Goal: Task Accomplishment & Management: Use online tool/utility

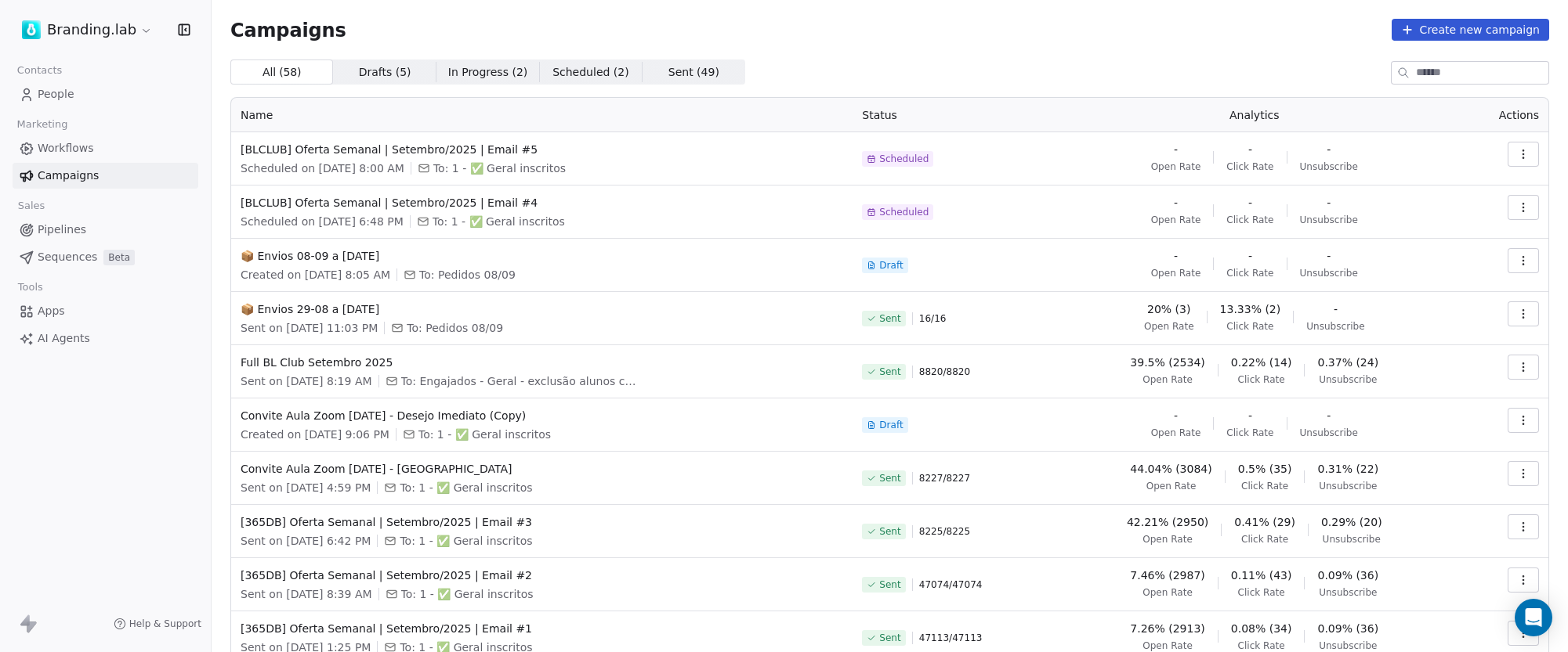
click at [912, 214] on span "Scheduled" at bounding box center [903, 212] width 49 height 13
click at [1517, 209] on icon "button" at bounding box center [1523, 207] width 13 height 13
click at [1405, 242] on span "Edit" at bounding box center [1398, 242] width 24 height 19
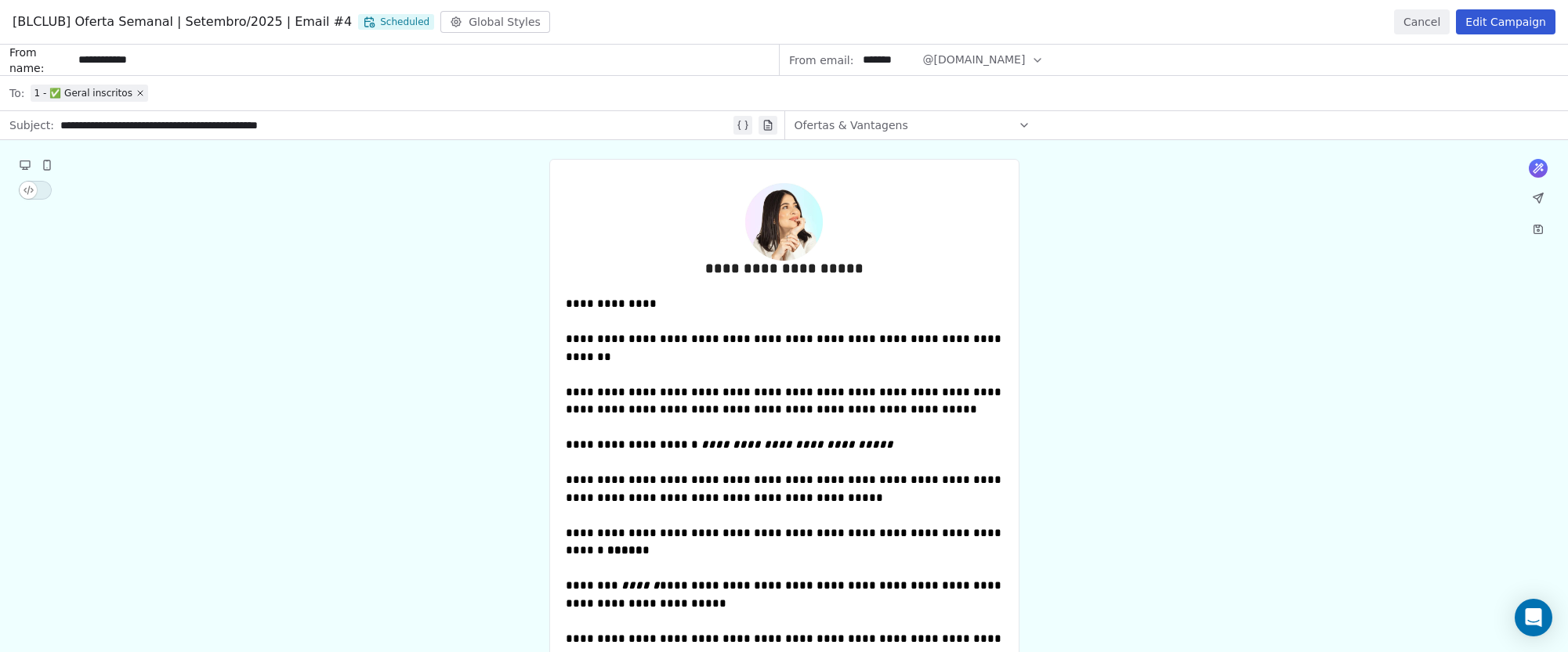
click at [1507, 24] on button "Edit Campaign" at bounding box center [1505, 22] width 99 height 25
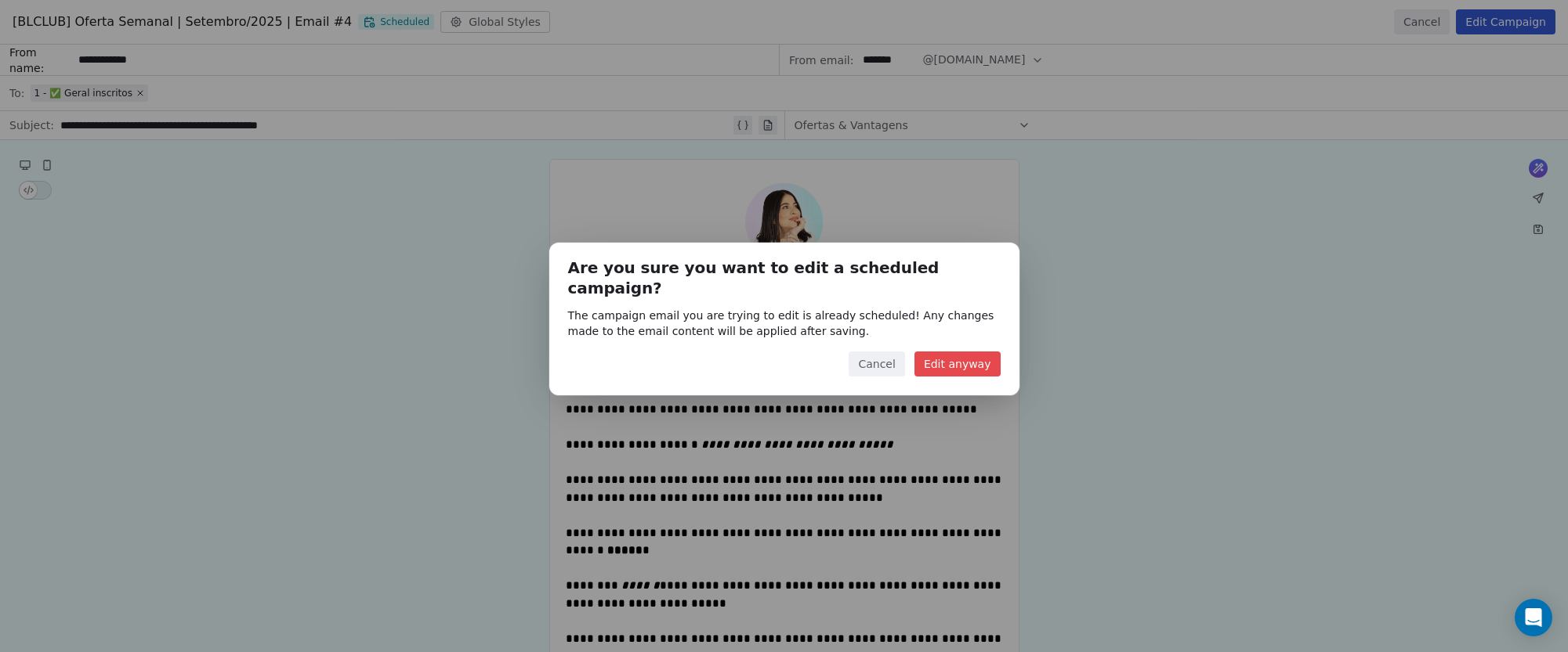
click at [957, 356] on button "Edit anyway" at bounding box center [957, 364] width 86 height 25
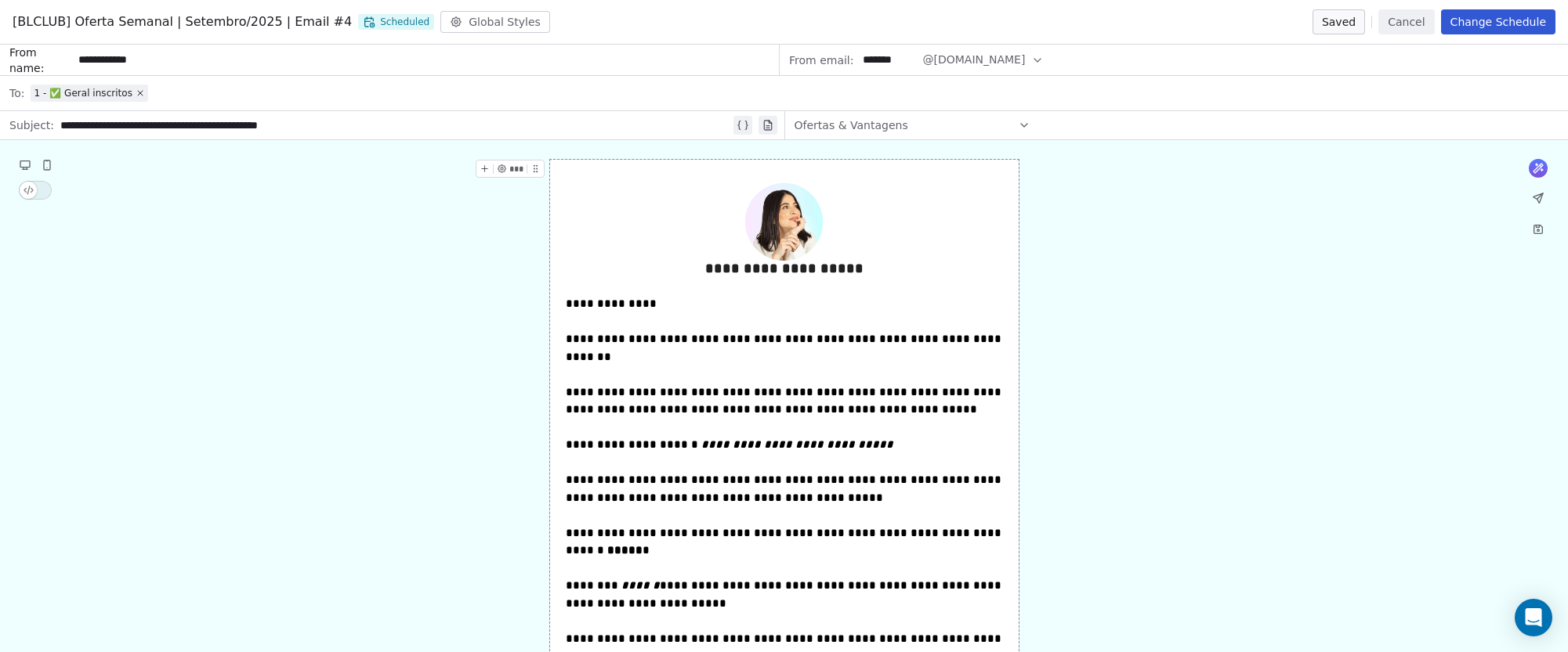
click at [1499, 23] on button "Change Schedule" at bounding box center [1498, 22] width 114 height 25
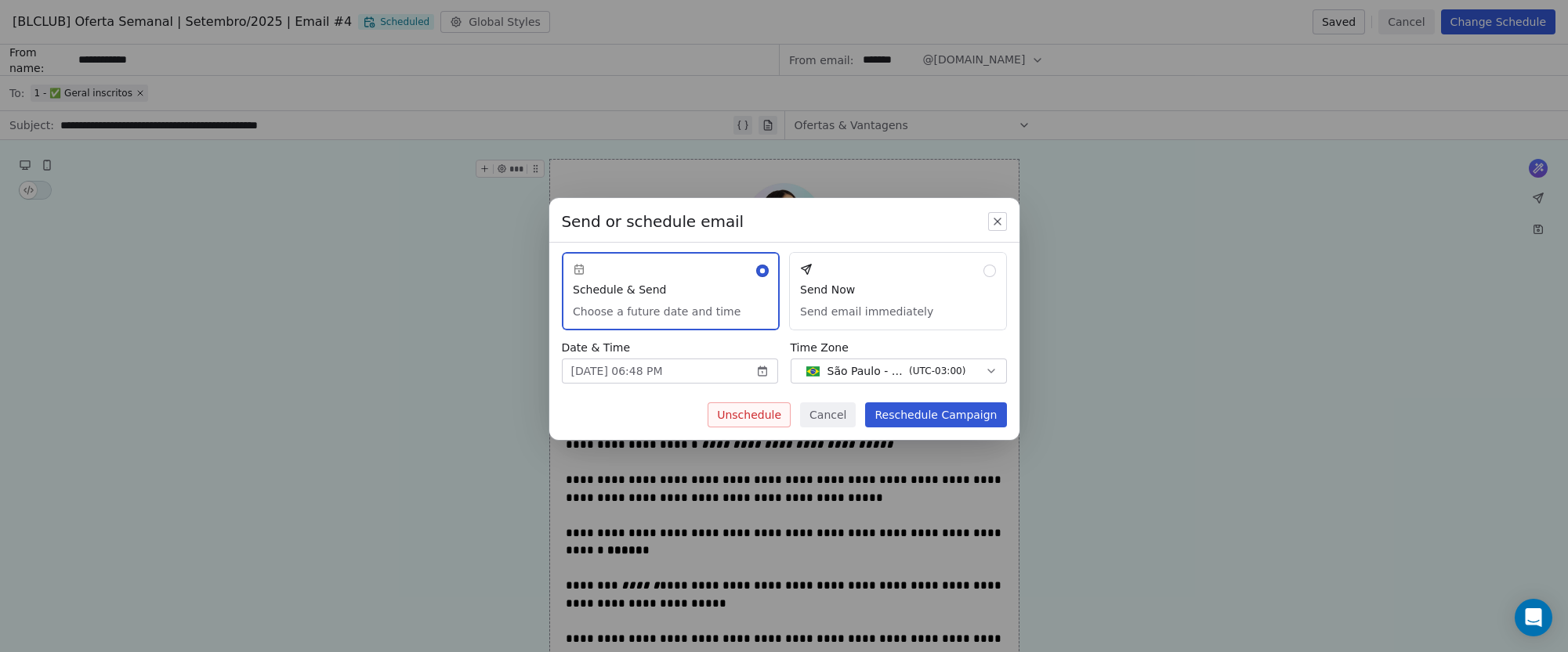
click at [910, 293] on button "Send Now Send email immediately" at bounding box center [897, 291] width 218 height 78
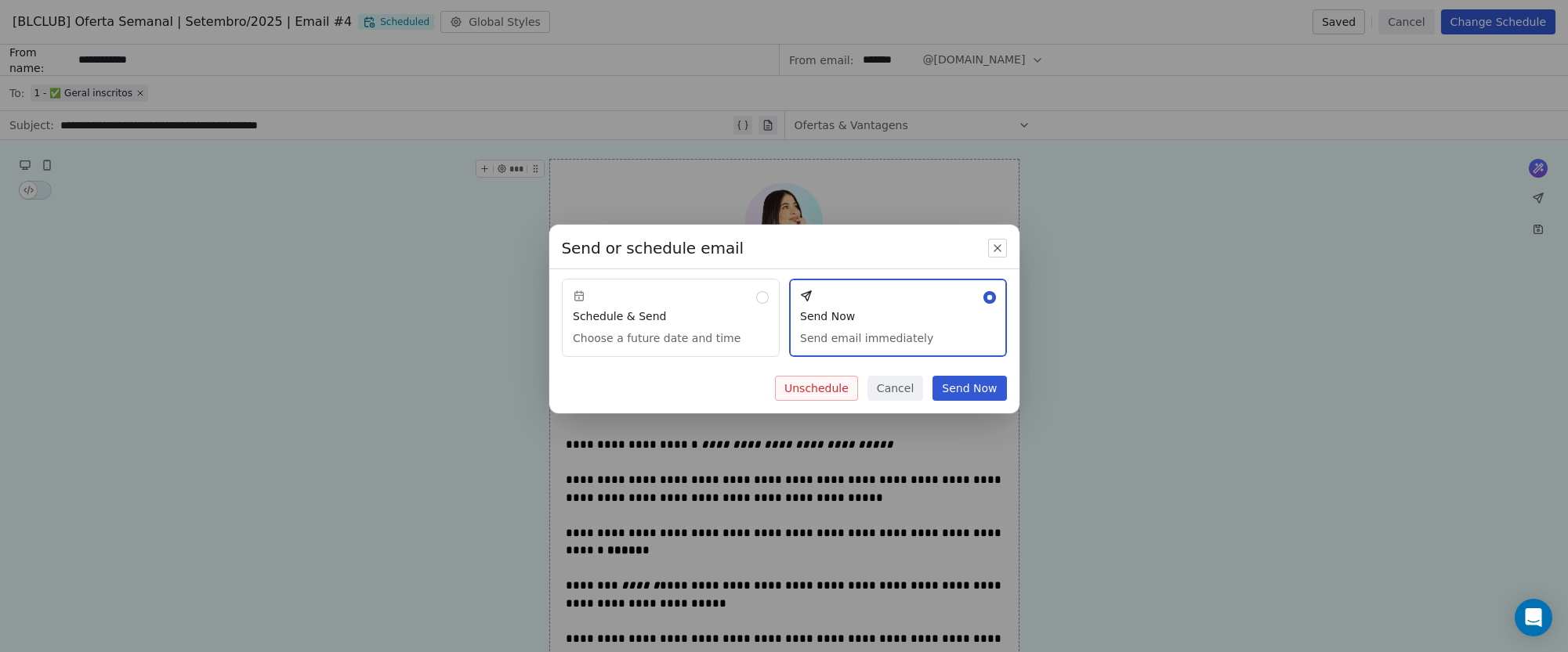
click at [992, 389] on button "Send Now" at bounding box center [969, 388] width 74 height 25
